Goal: Find specific page/section: Find specific page/section

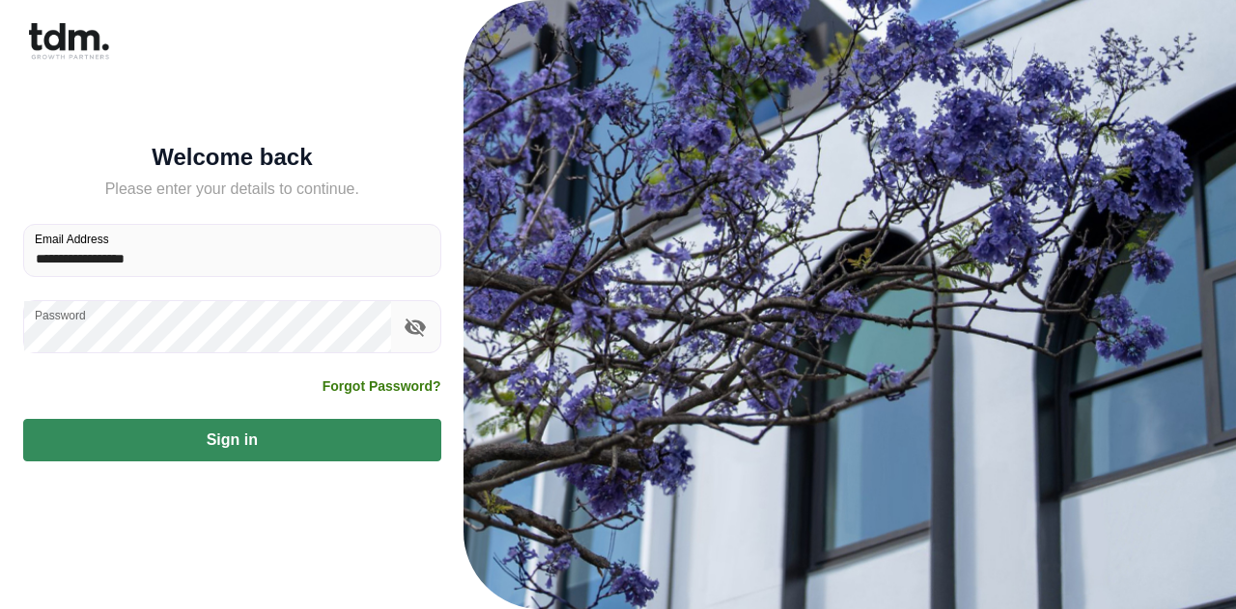
click at [255, 366] on button "Sign in" at bounding box center [232, 440] width 418 height 42
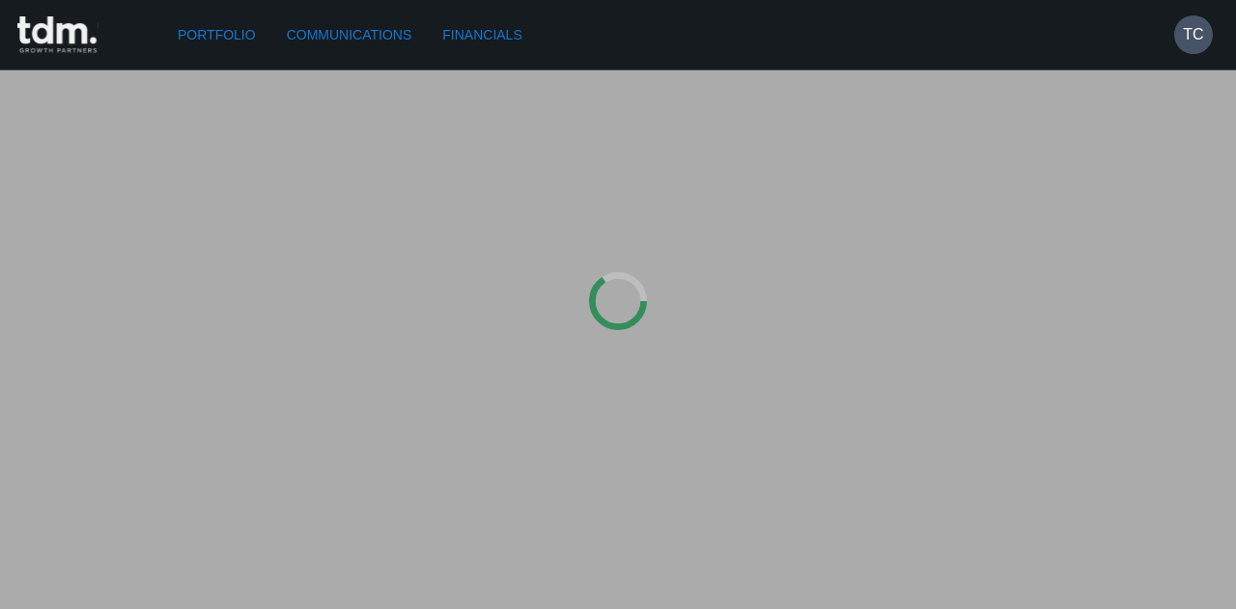
type input "*********"
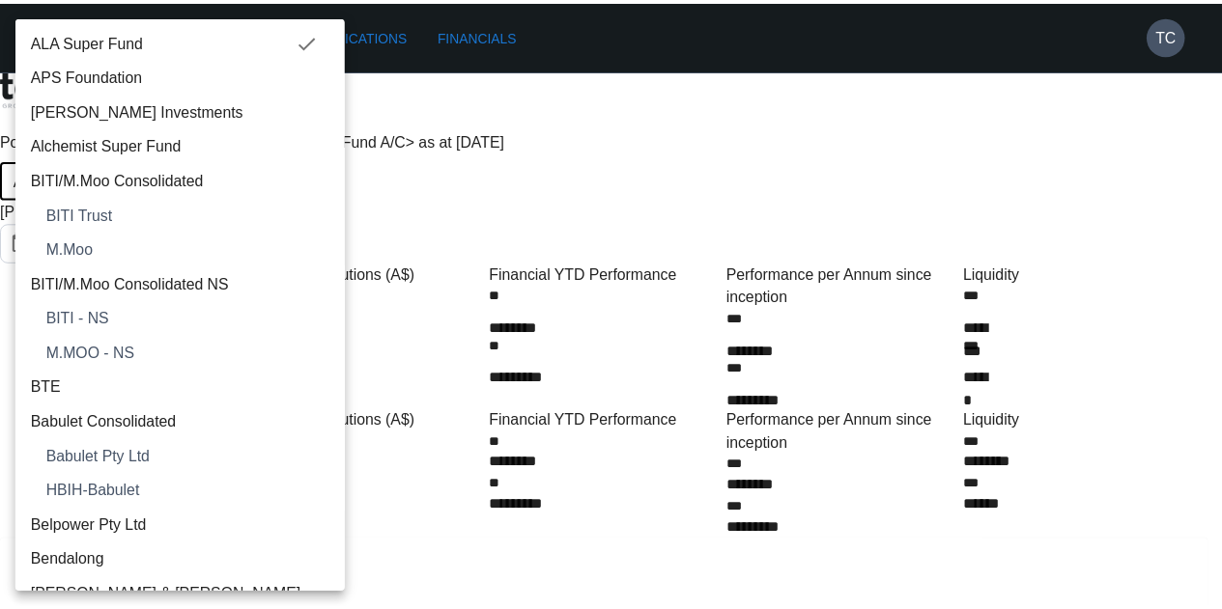
scroll to position [506, 0]
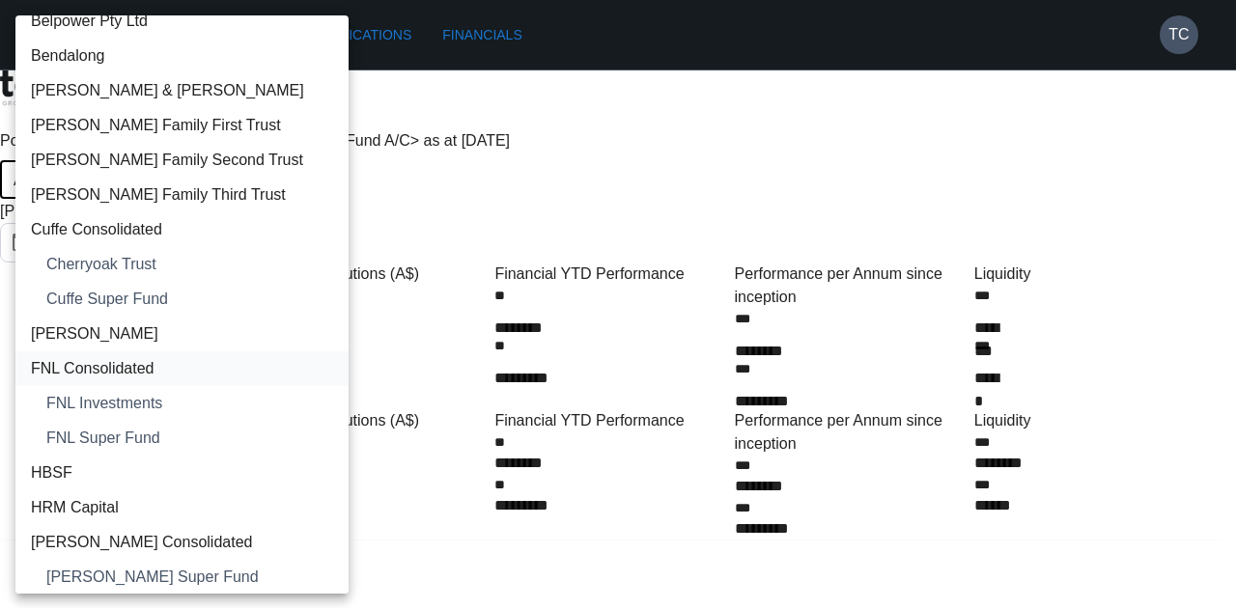
click at [184, 353] on li "FNL Consolidated" at bounding box center [181, 369] width 333 height 35
type input "**********"
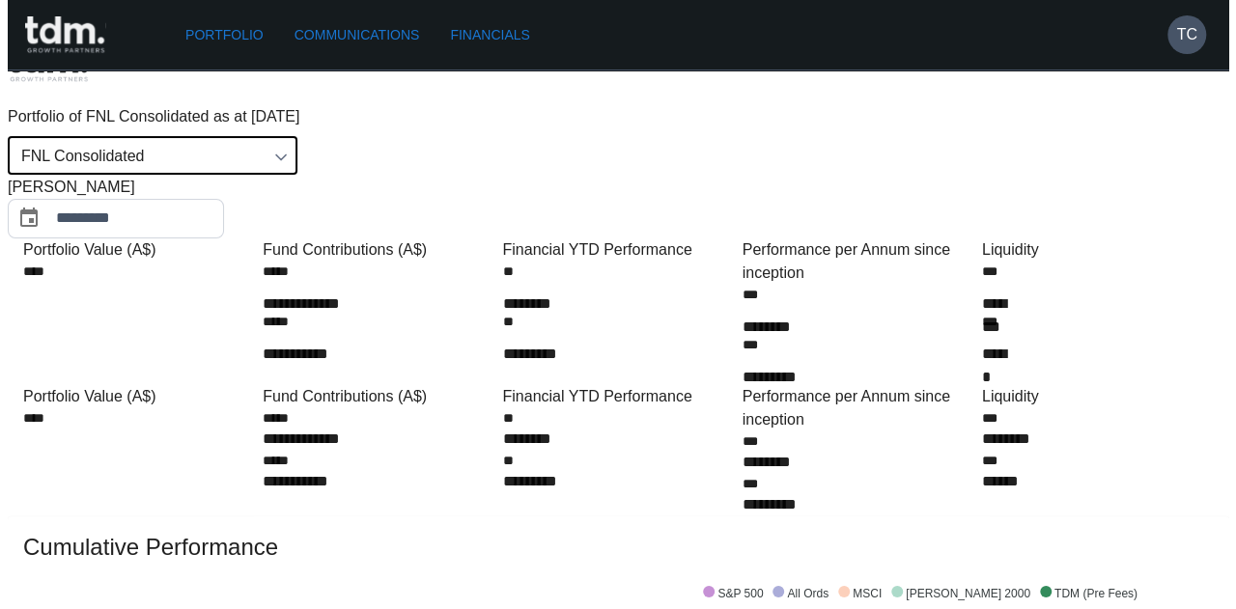
scroll to position [0, 0]
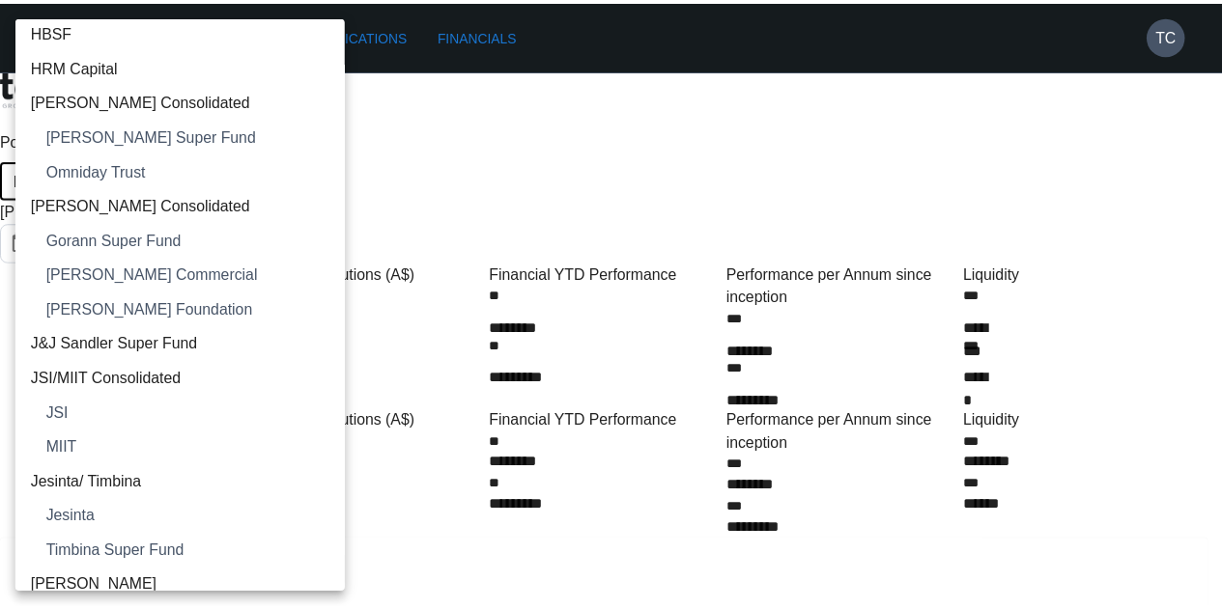
scroll to position [902, 0]
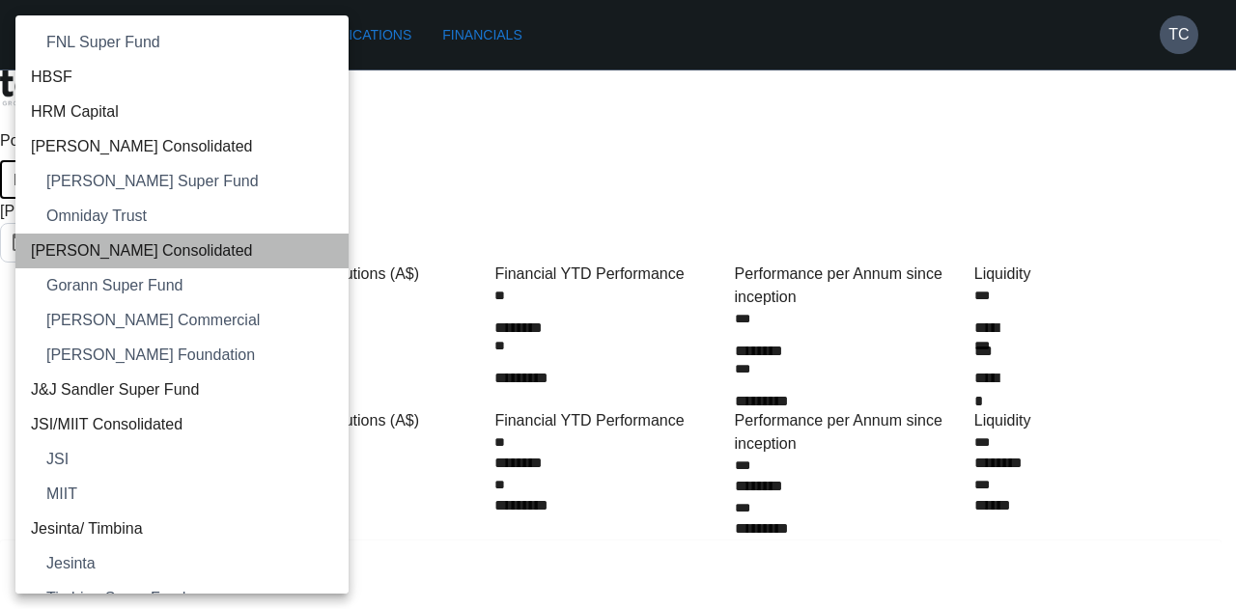
click at [243, 246] on span "[PERSON_NAME] Consolidated" at bounding box center [182, 250] width 302 height 23
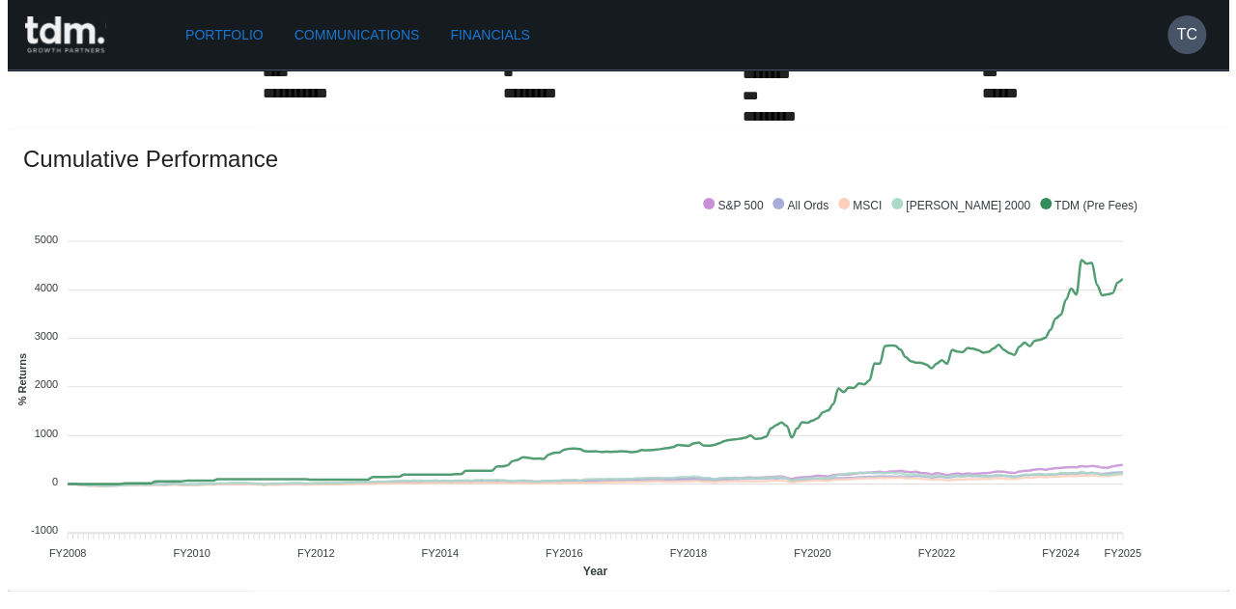
scroll to position [0, 0]
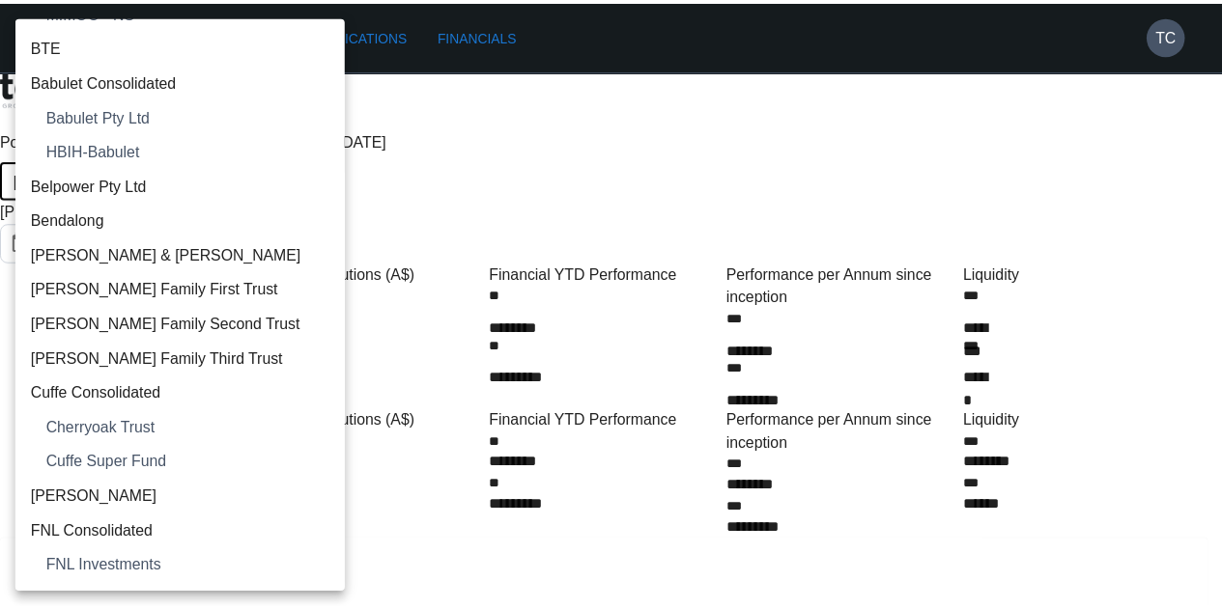
scroll to position [4, 0]
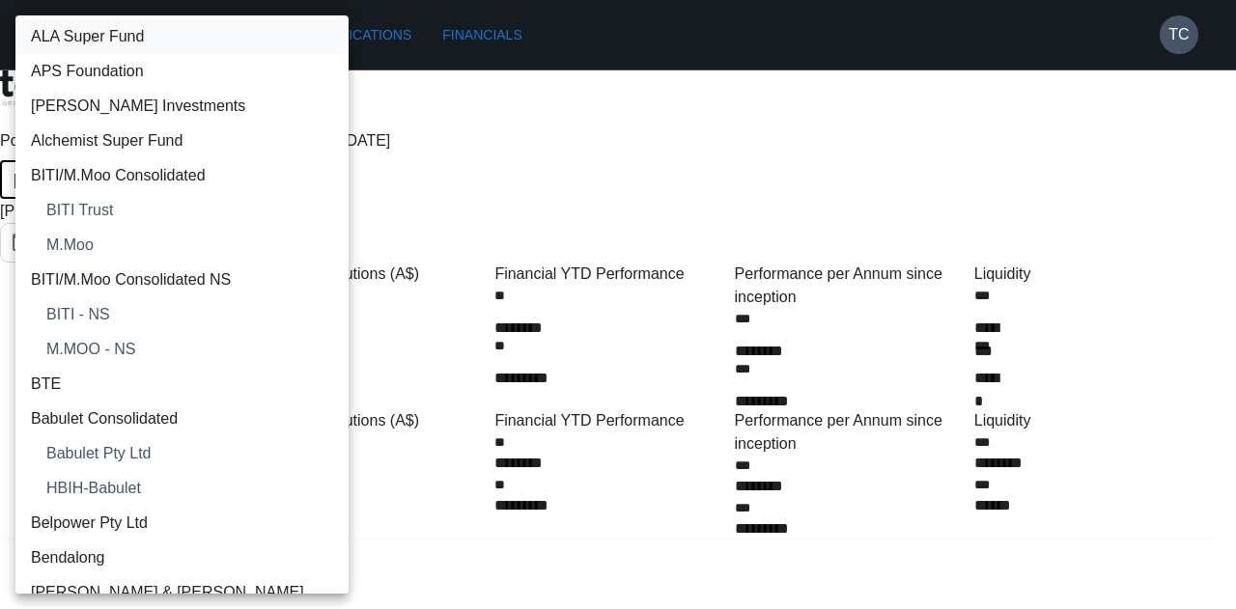
click at [268, 40] on span "ALA Super Fund" at bounding box center [182, 36] width 302 height 23
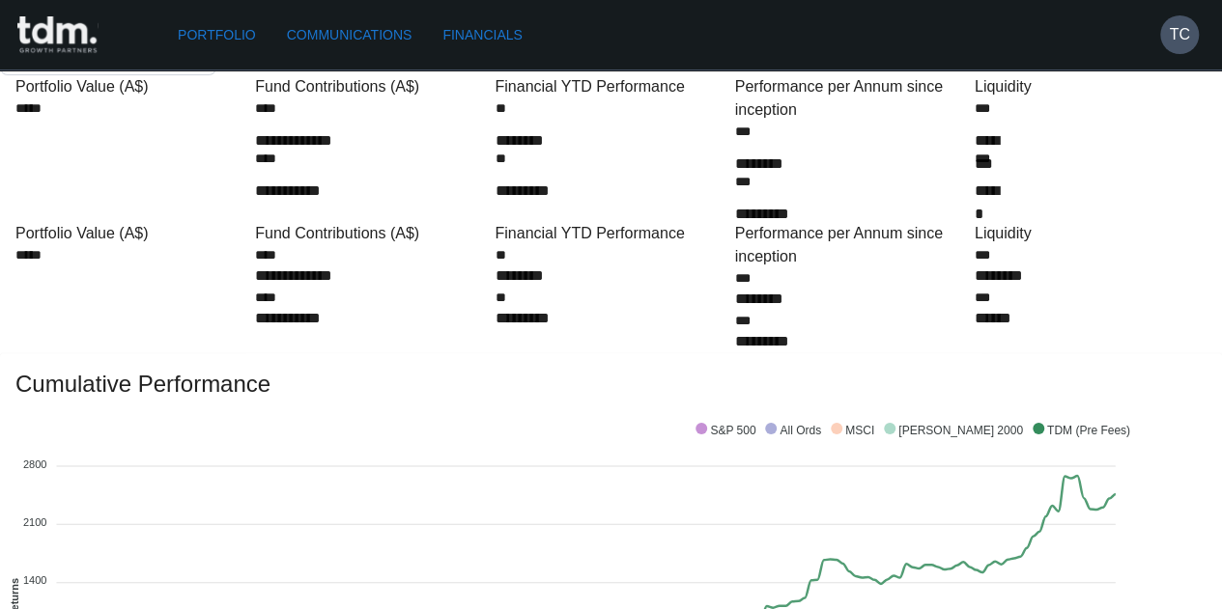
scroll to position [0, 0]
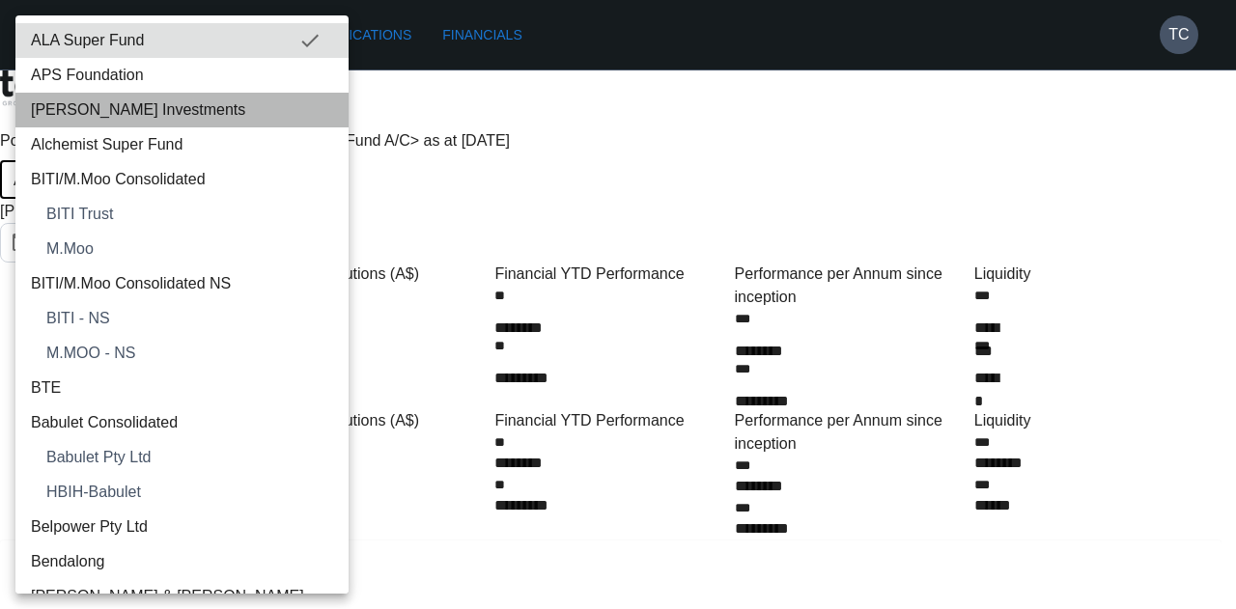
click at [227, 108] on span "[PERSON_NAME] Investments" at bounding box center [182, 110] width 302 height 23
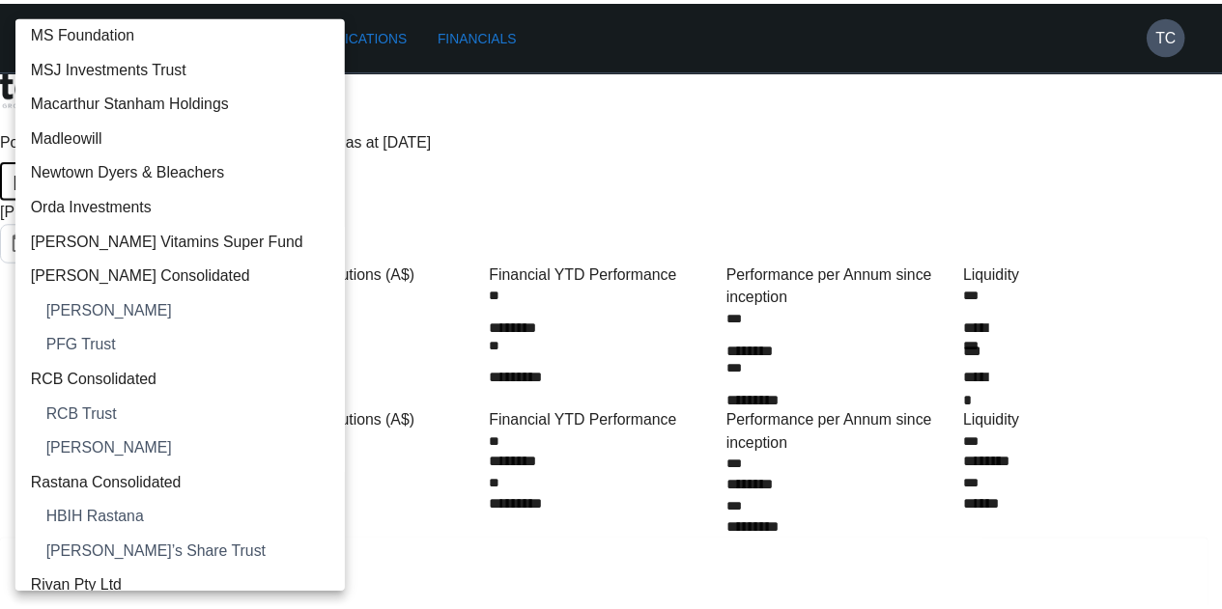
scroll to position [2530, 0]
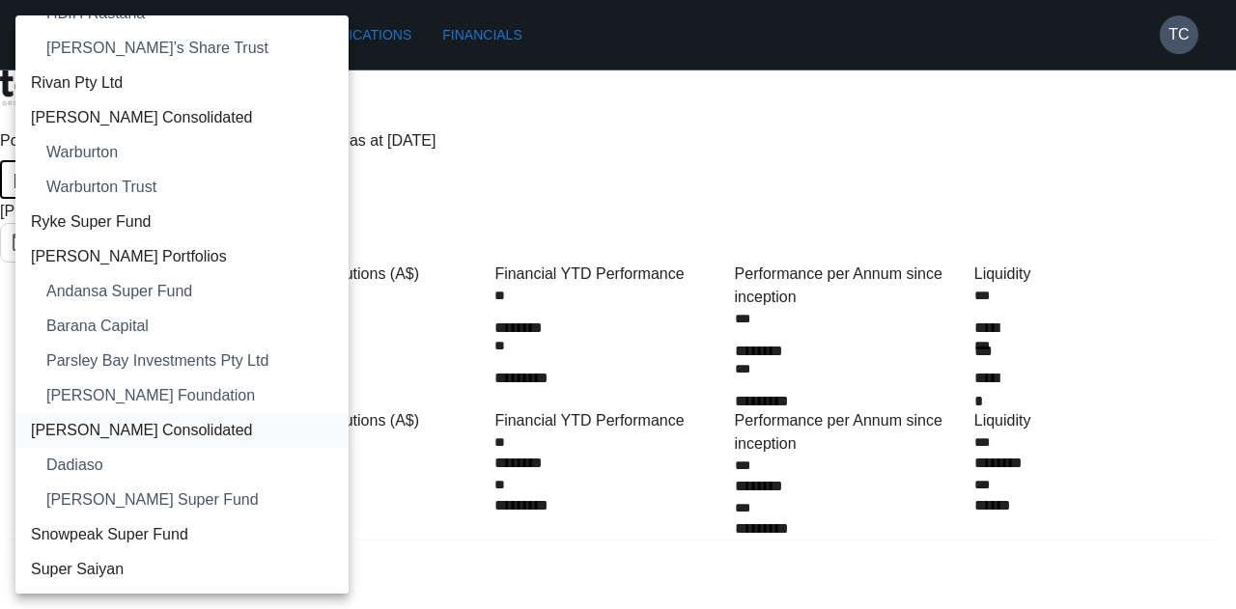
click at [247, 366] on span "[PERSON_NAME] Consolidated" at bounding box center [182, 430] width 302 height 23
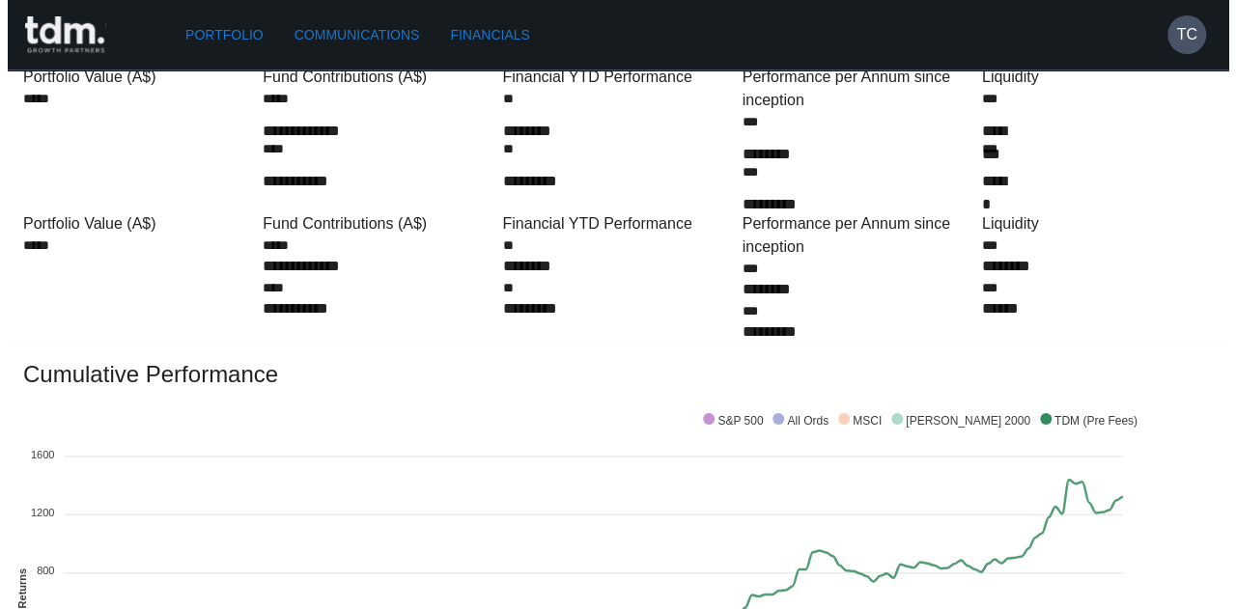
scroll to position [0, 0]
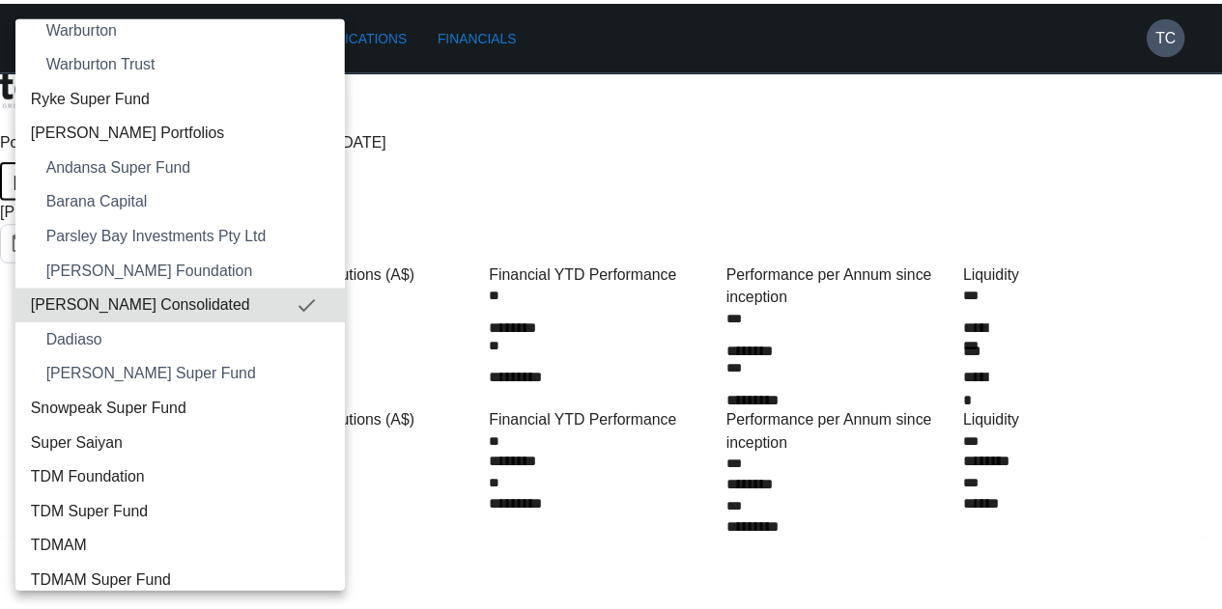
scroll to position [3162, 0]
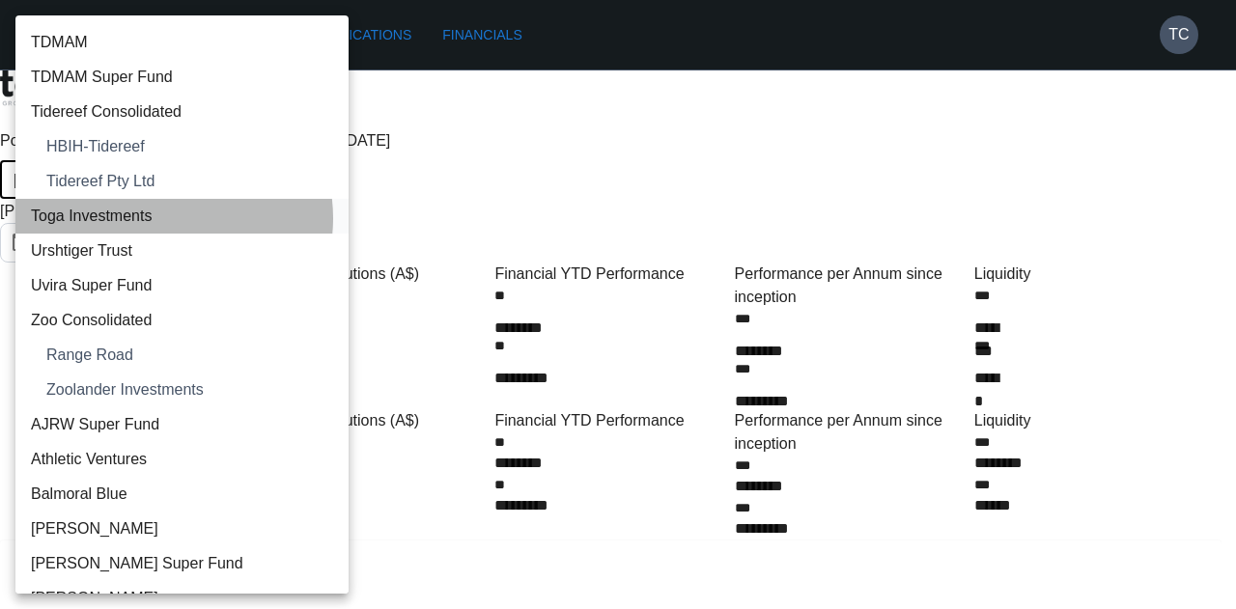
click at [166, 217] on span "Toga Investments" at bounding box center [182, 216] width 302 height 23
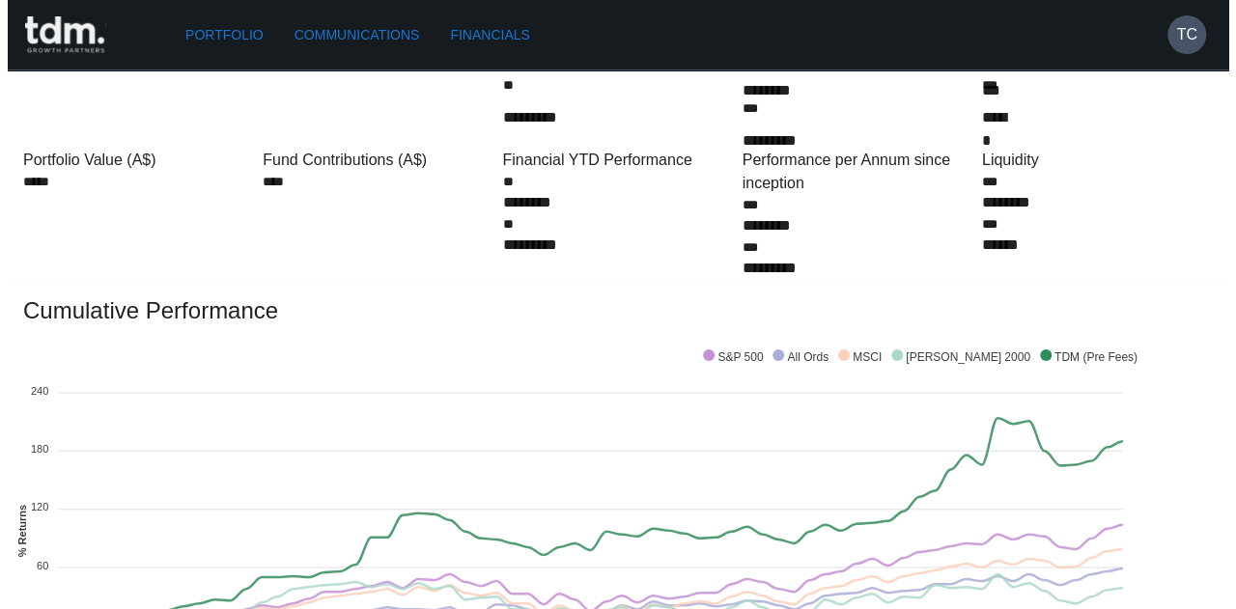
scroll to position [0, 0]
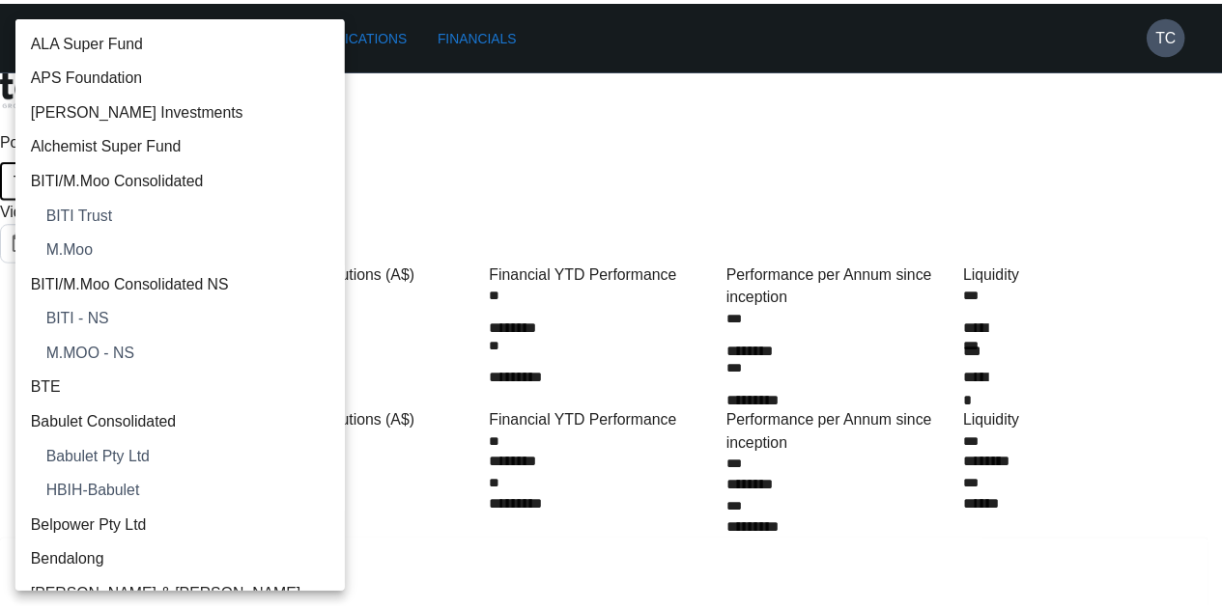
scroll to position [3073, 0]
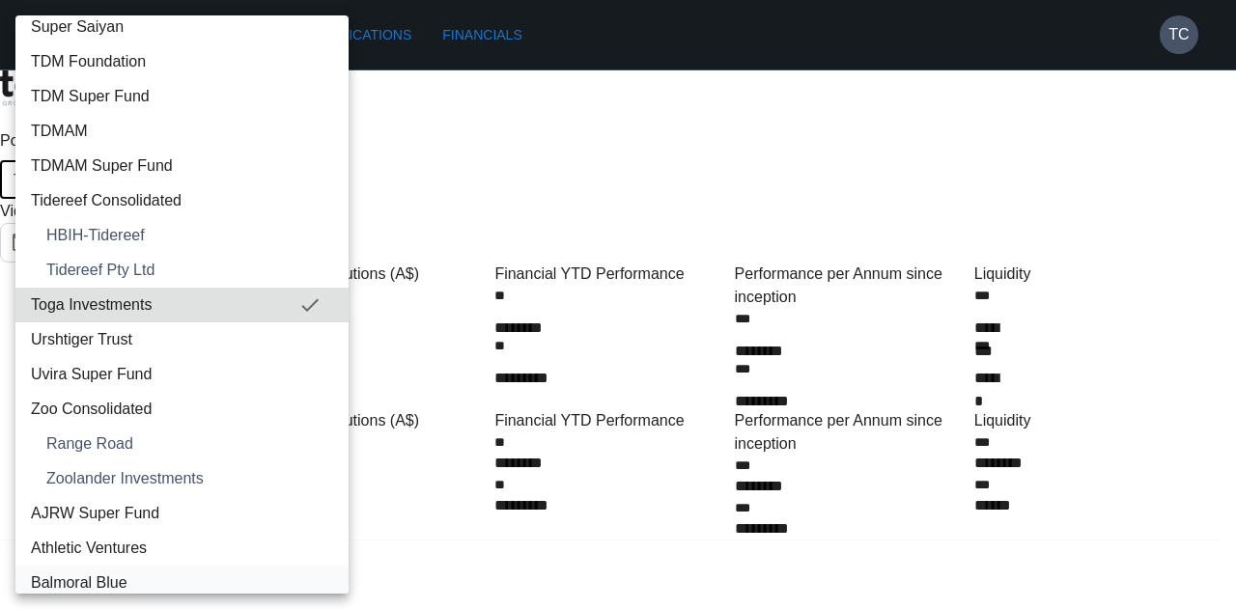
click at [151, 366] on span "Balmoral Blue" at bounding box center [182, 583] width 302 height 23
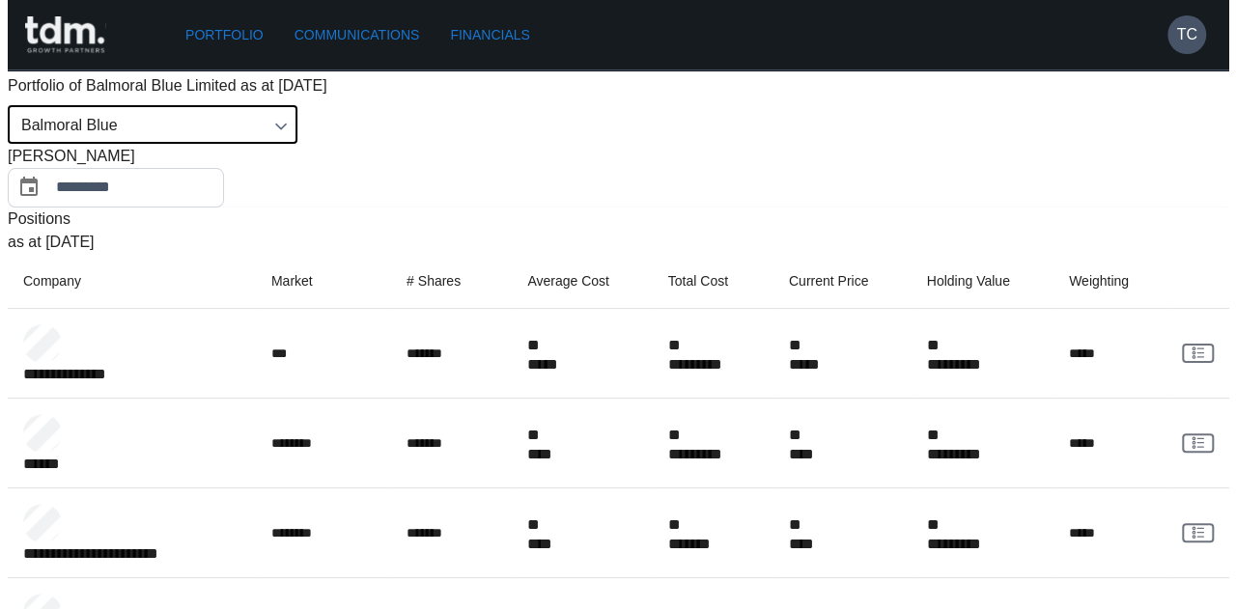
scroll to position [0, 0]
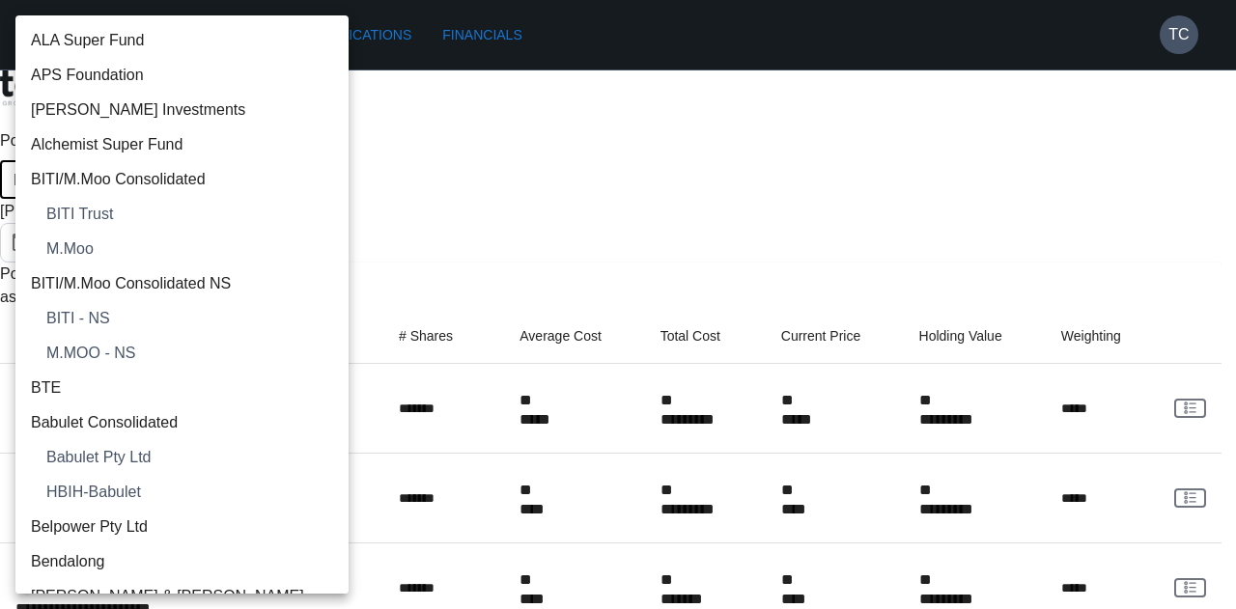
scroll to position [3351, 0]
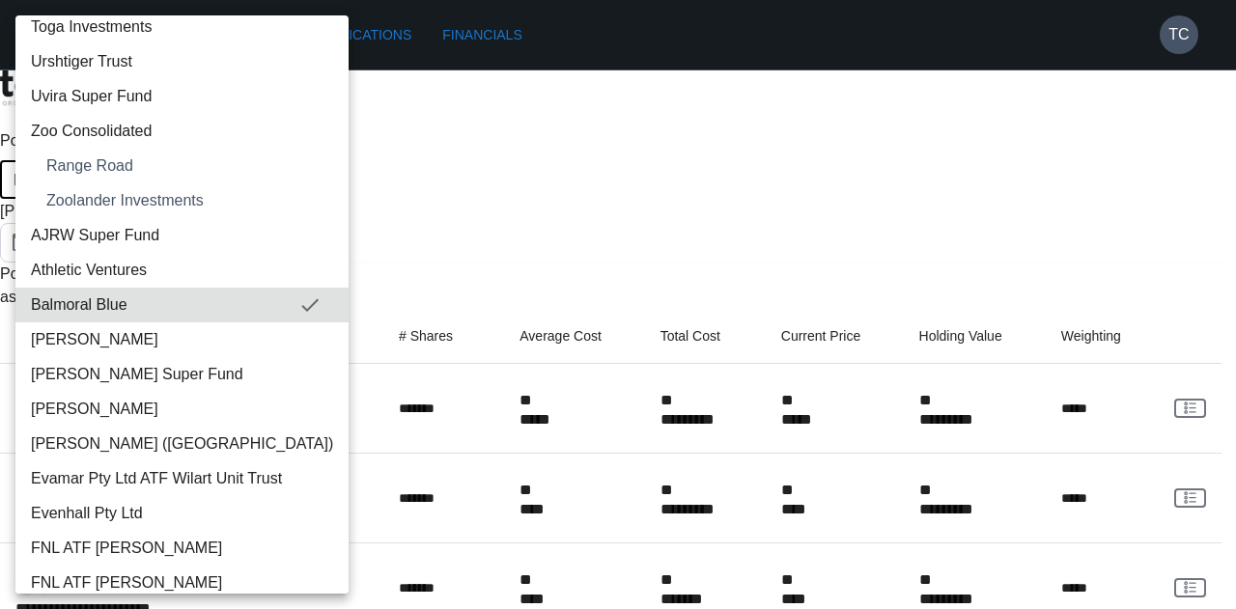
click at [349, 165] on div at bounding box center [618, 304] width 1236 height 609
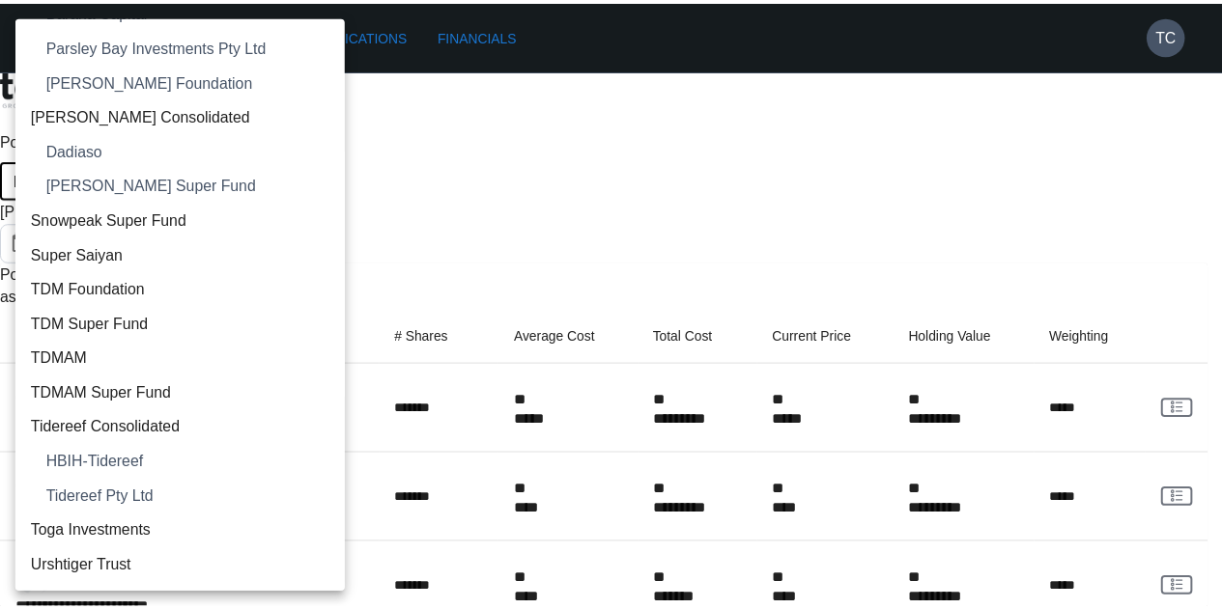
scroll to position [2339, 0]
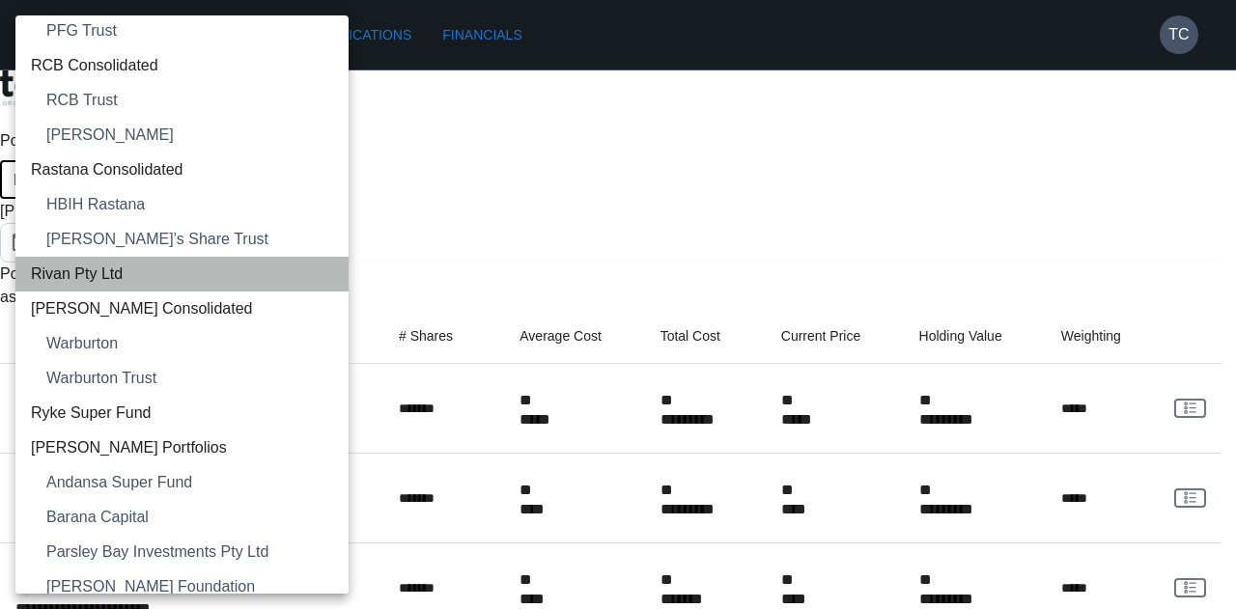
click at [231, 265] on span "Rivan Pty Ltd" at bounding box center [182, 274] width 302 height 23
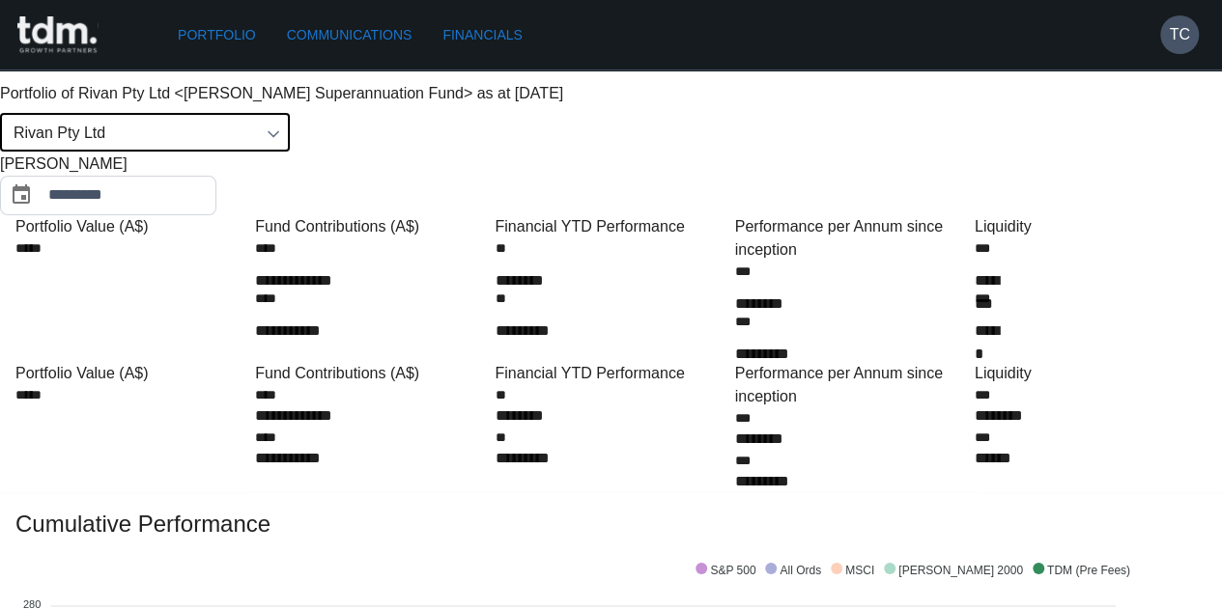
scroll to position [0, 0]
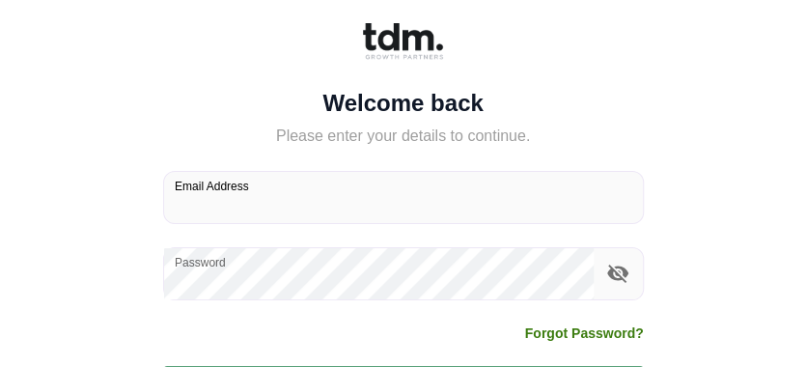
type input "**********"
drag, startPoint x: 7, startPoint y: 9, endPoint x: -623, endPoint y: -16, distance: 630.1
click at [0, 0] on html "**********" at bounding box center [403, 183] width 806 height 367
